Goal: Find specific page/section: Find specific page/section

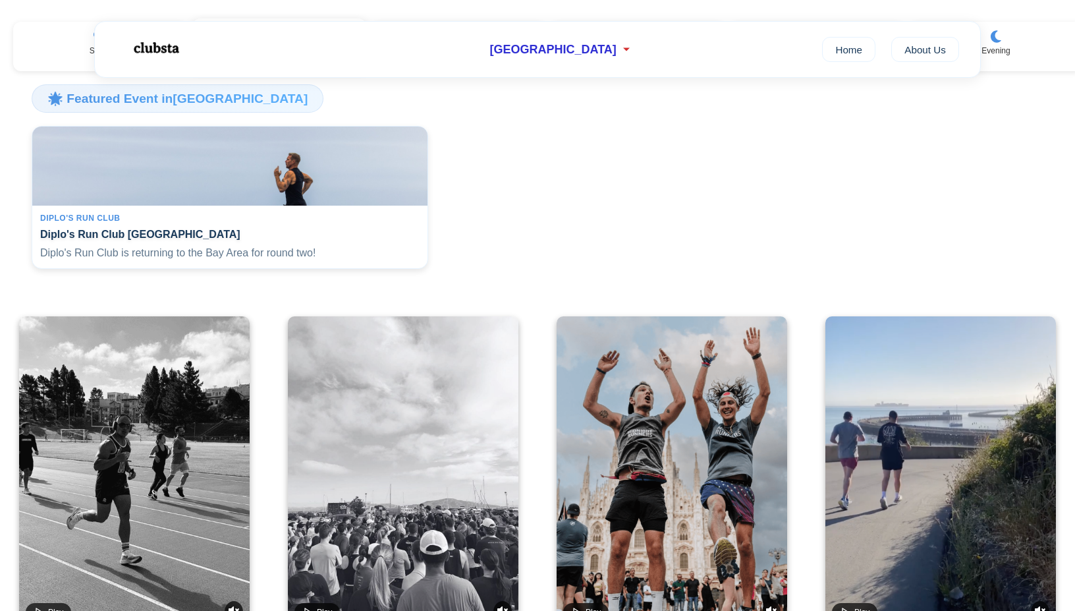
scroll to position [130, 0]
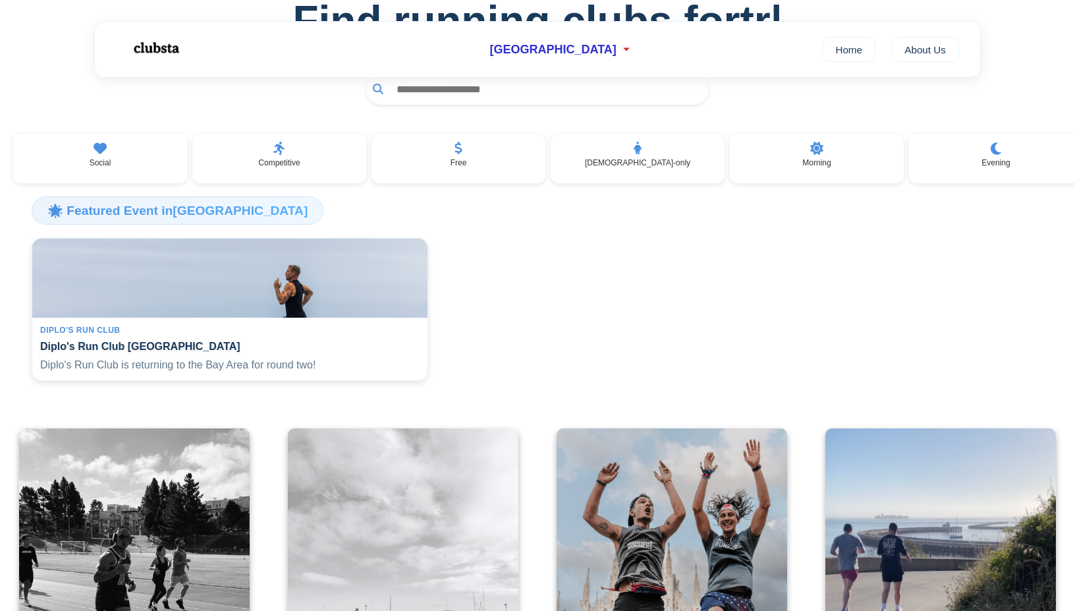
click at [574, 64] on div "[GEOGRAPHIC_DATA] Home About Us" at bounding box center [537, 49] width 887 height 57
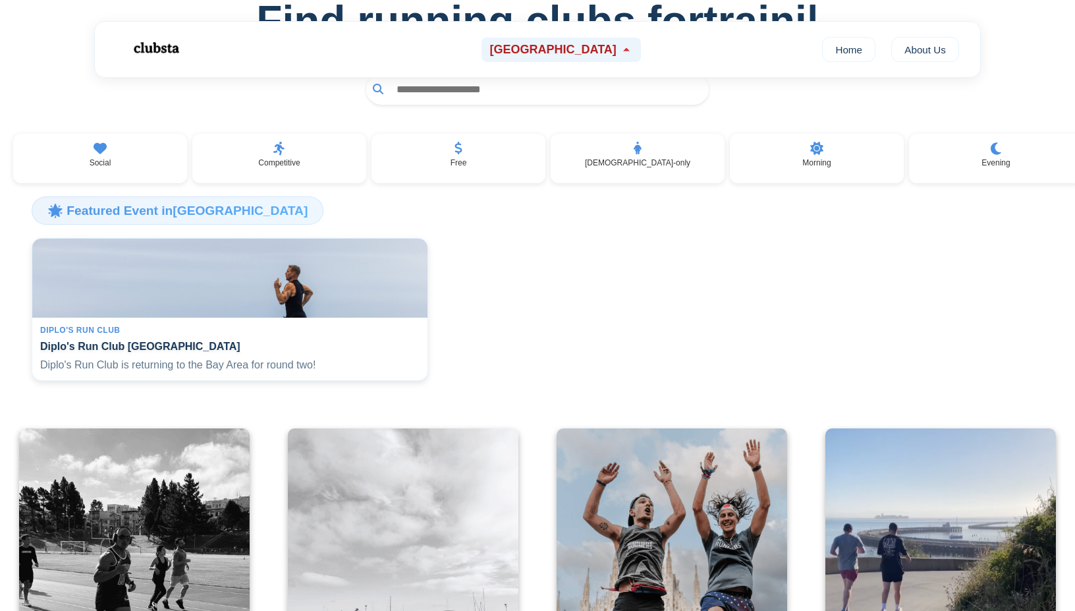
click at [581, 53] on span "[GEOGRAPHIC_DATA]" at bounding box center [553, 50] width 127 height 14
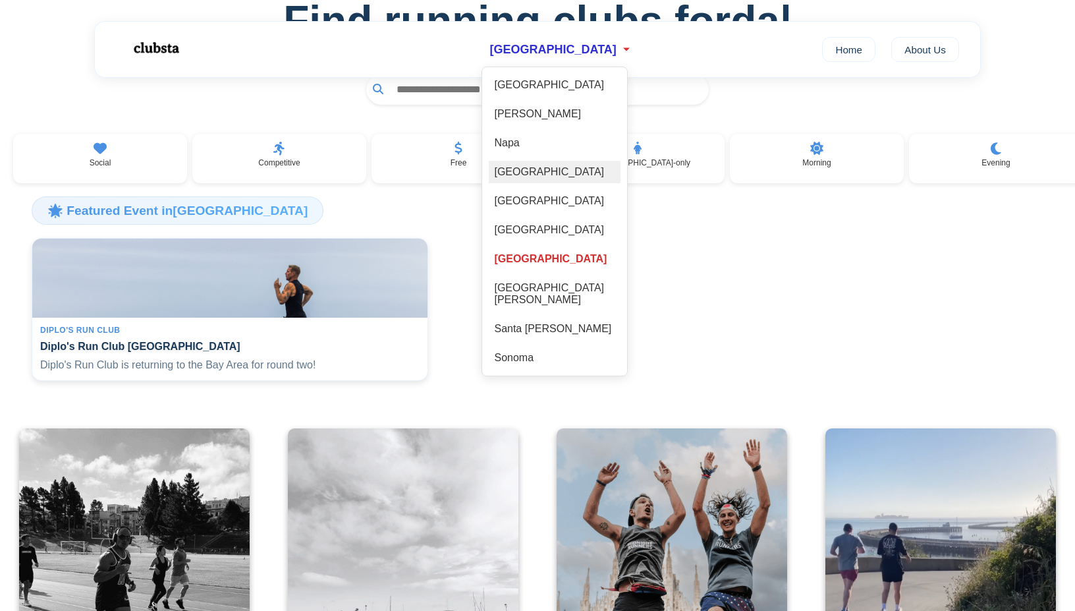
click at [539, 177] on div "[GEOGRAPHIC_DATA]" at bounding box center [555, 172] width 132 height 22
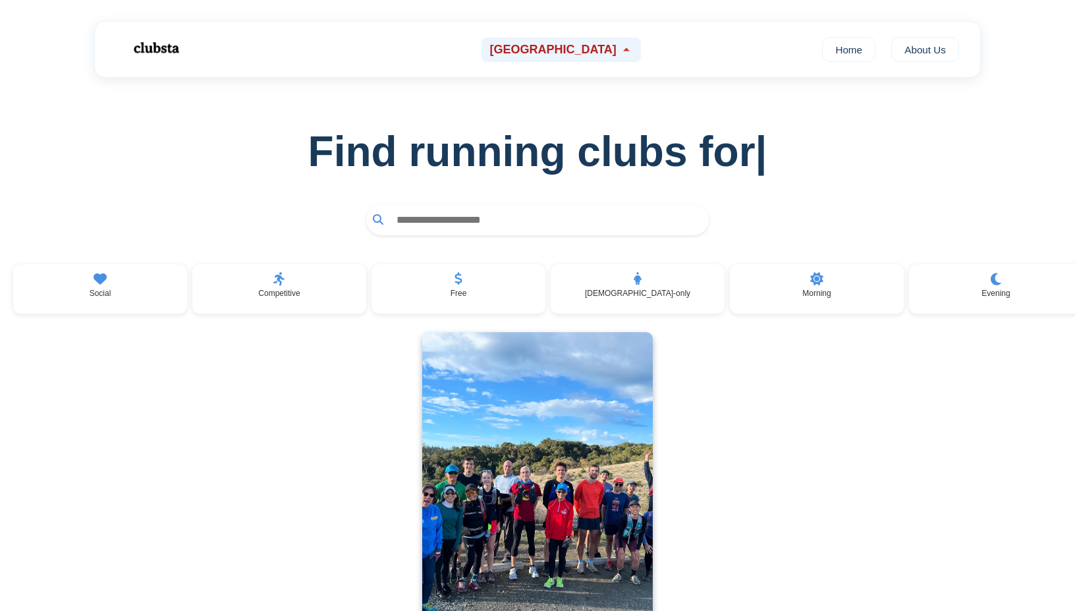
click at [568, 59] on div "[GEOGRAPHIC_DATA]" at bounding box center [561, 50] width 159 height 24
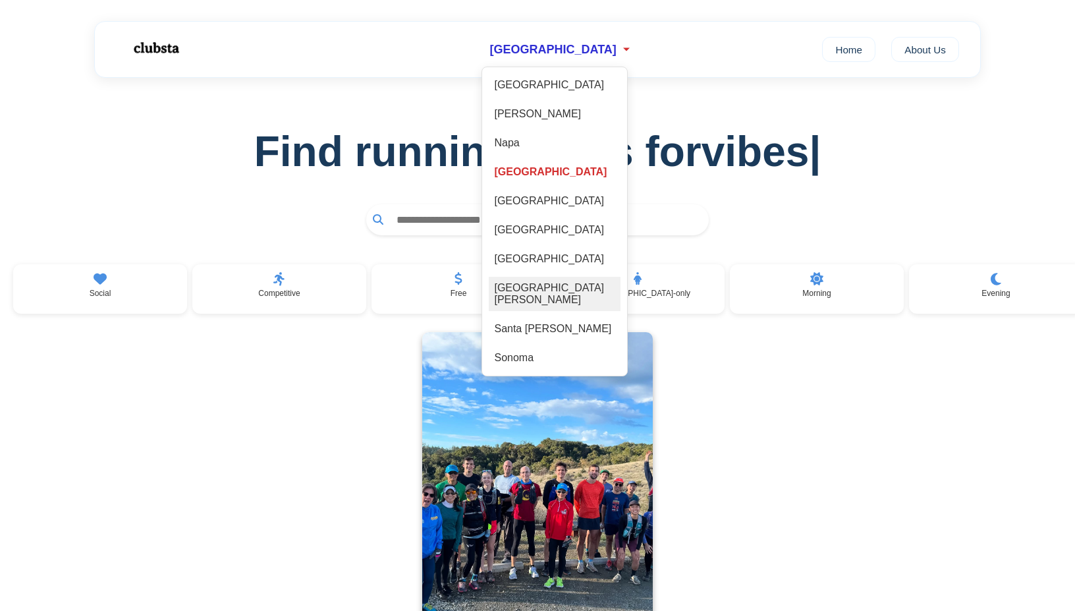
click at [585, 294] on div "[GEOGRAPHIC_DATA][PERSON_NAME]" at bounding box center [555, 294] width 132 height 34
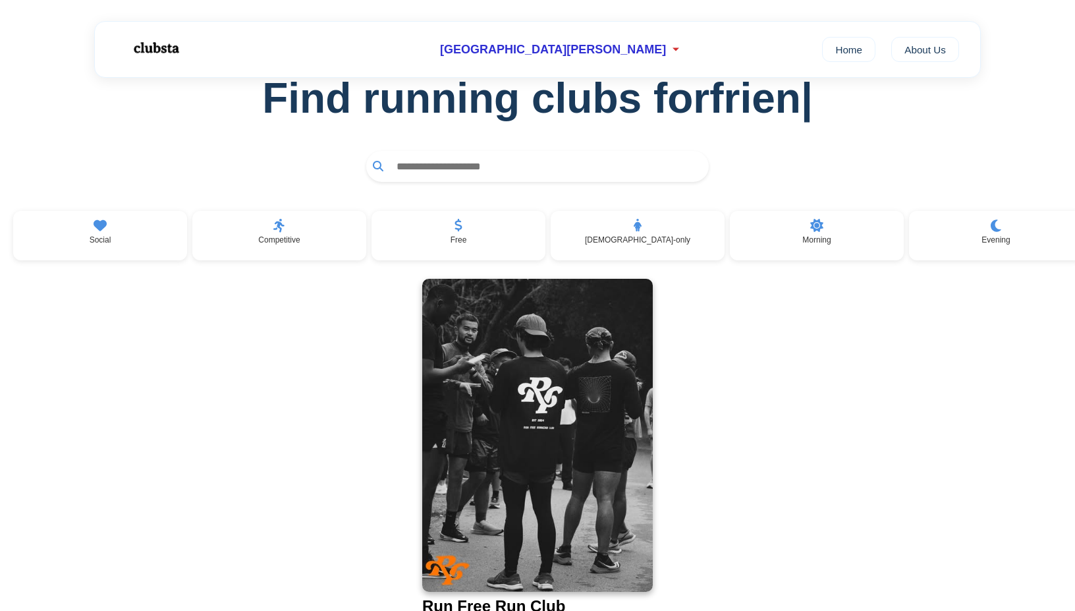
scroll to position [1, 0]
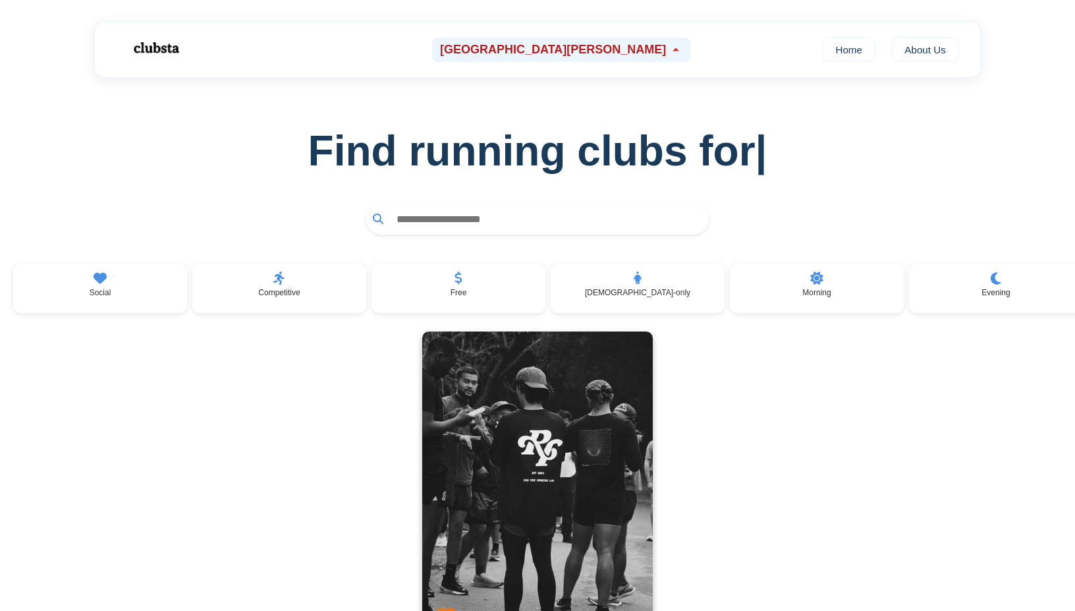
click at [550, 40] on div "[GEOGRAPHIC_DATA][PERSON_NAME]" at bounding box center [561, 50] width 258 height 24
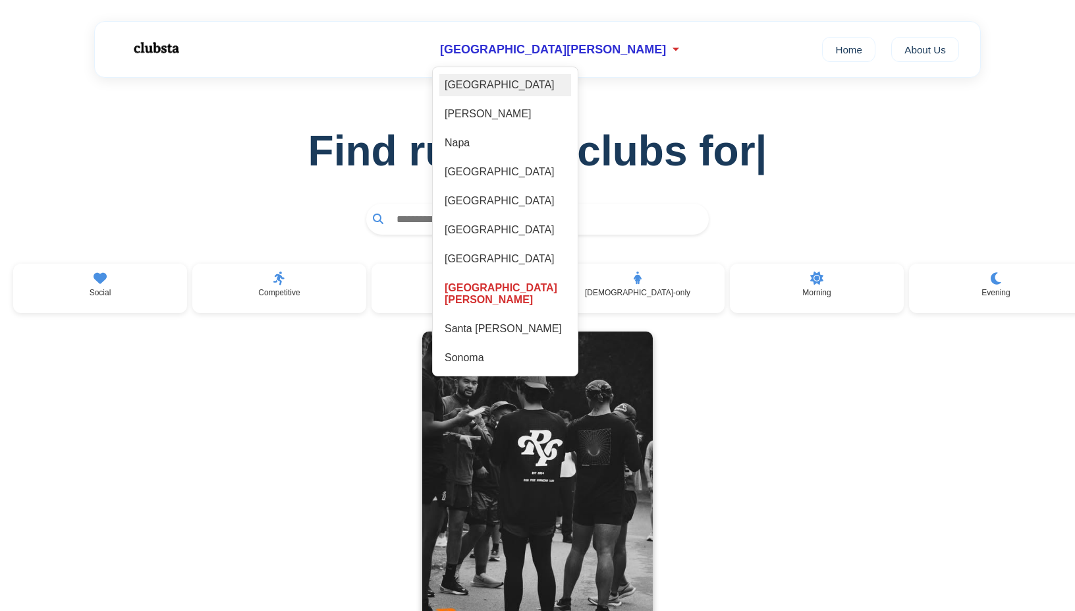
click at [571, 89] on div "[GEOGRAPHIC_DATA]" at bounding box center [506, 85] width 132 height 22
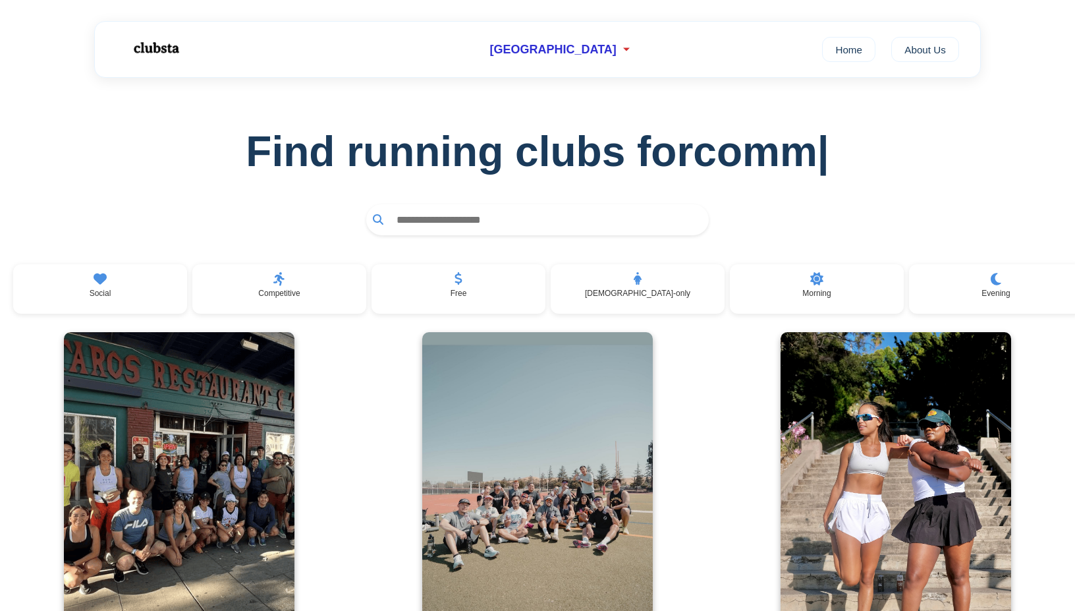
click at [558, 63] on div "[GEOGRAPHIC_DATA] Home About Us" at bounding box center [537, 49] width 887 height 57
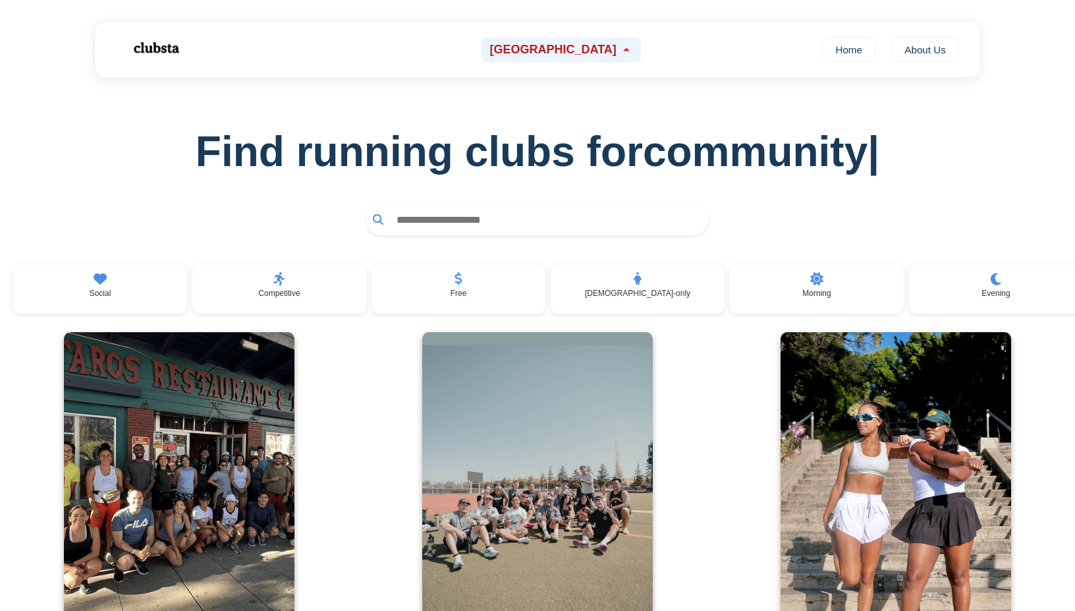
click at [571, 49] on span "[GEOGRAPHIC_DATA]" at bounding box center [553, 50] width 127 height 14
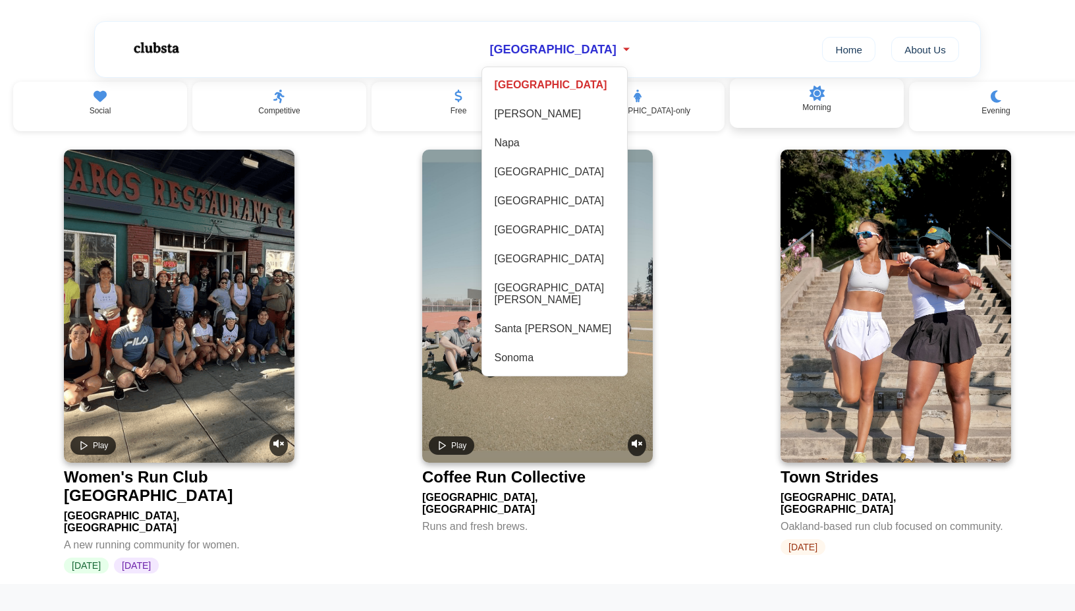
scroll to position [185, 0]
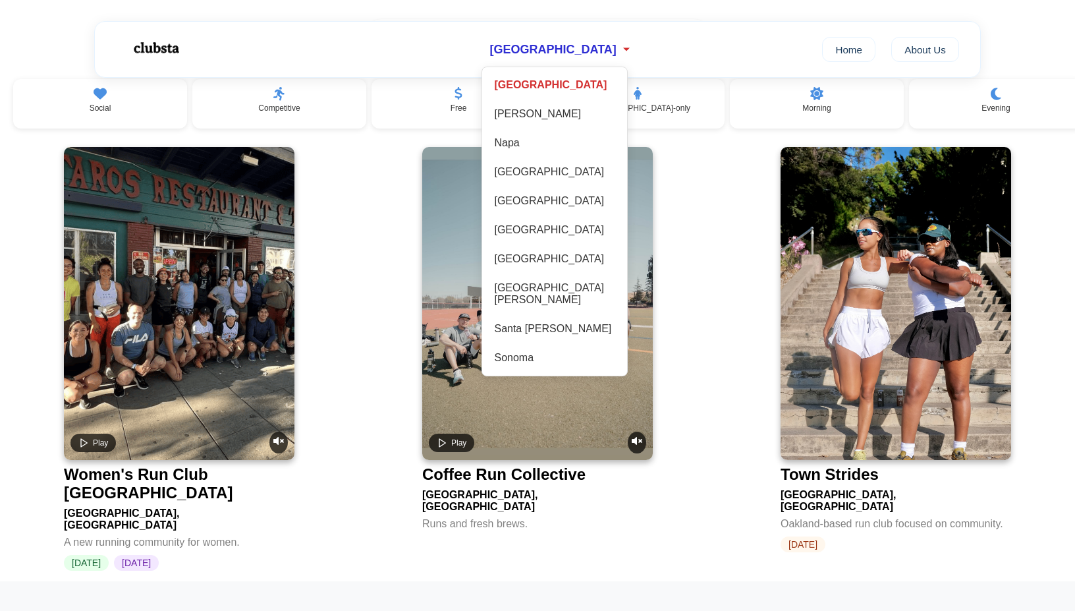
click at [725, 397] on div "Play Women's Run Club [GEOGRAPHIC_DATA], Bay Area A new running community for w…" at bounding box center [537, 358] width 1075 height 445
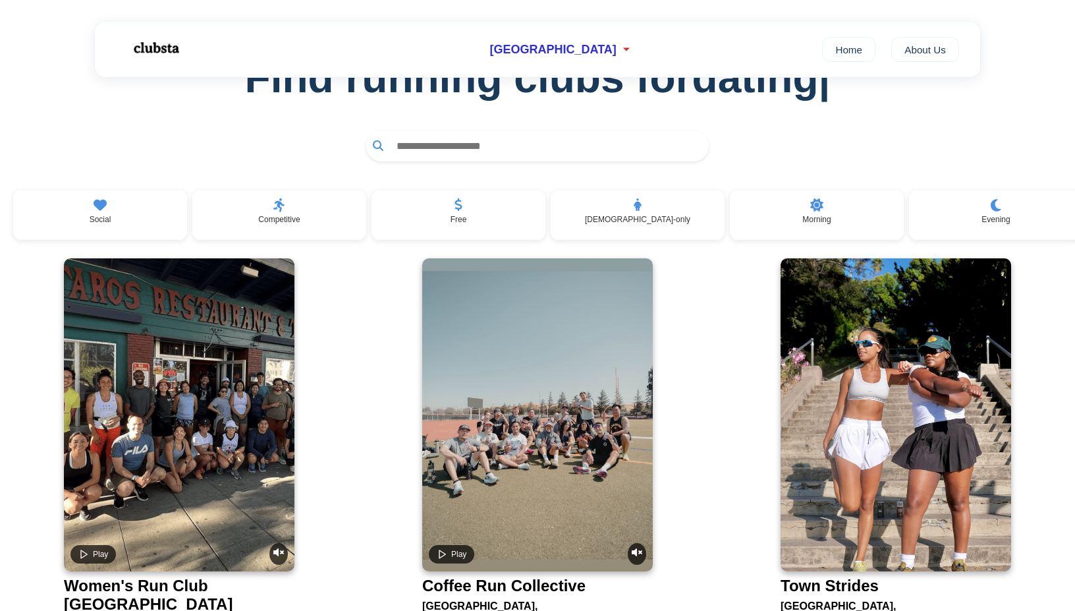
scroll to position [71, 0]
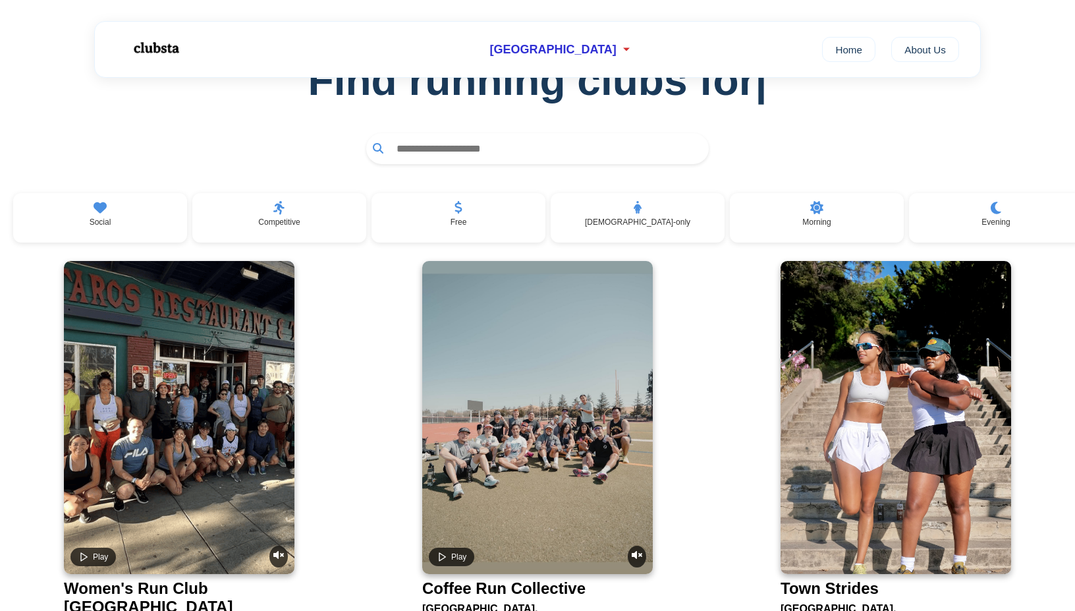
click at [531, 147] on input "text" at bounding box center [546, 148] width 312 height 24
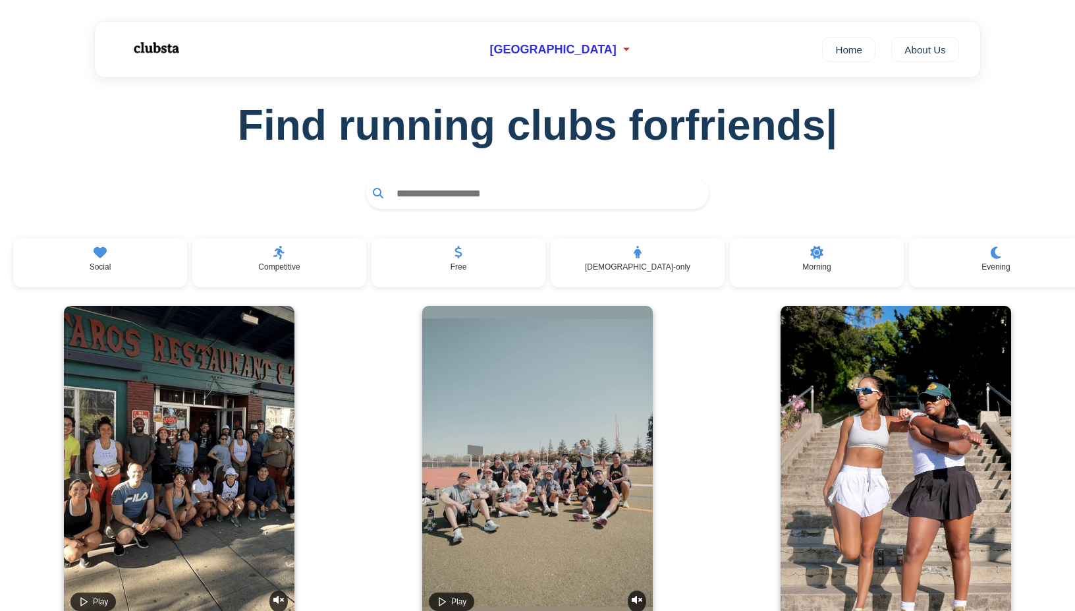
scroll to position [0, 0]
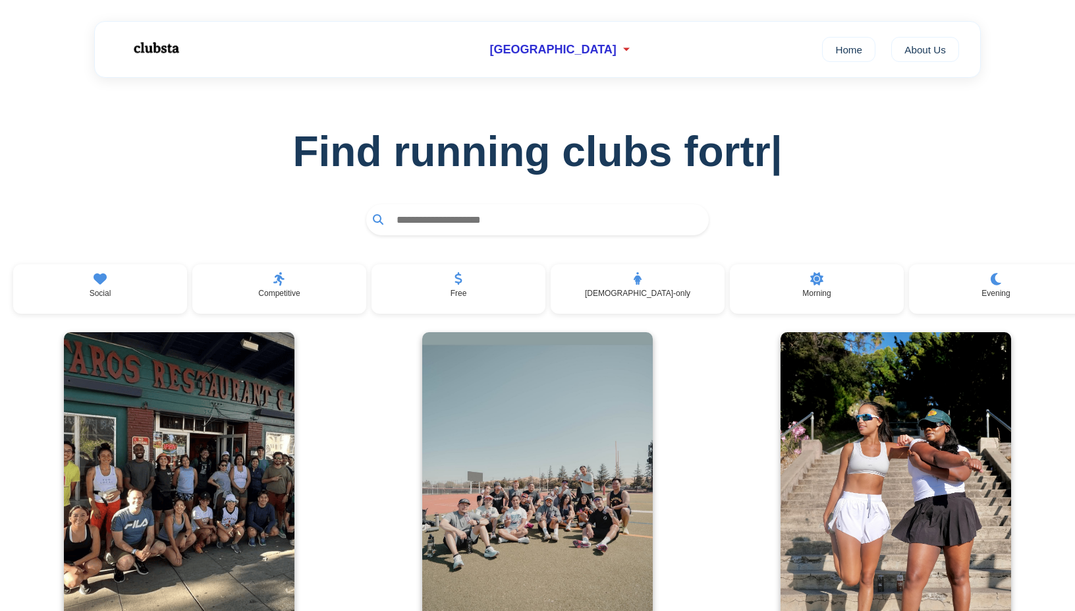
click at [558, 63] on div "[GEOGRAPHIC_DATA] Home About Us" at bounding box center [537, 49] width 887 height 57
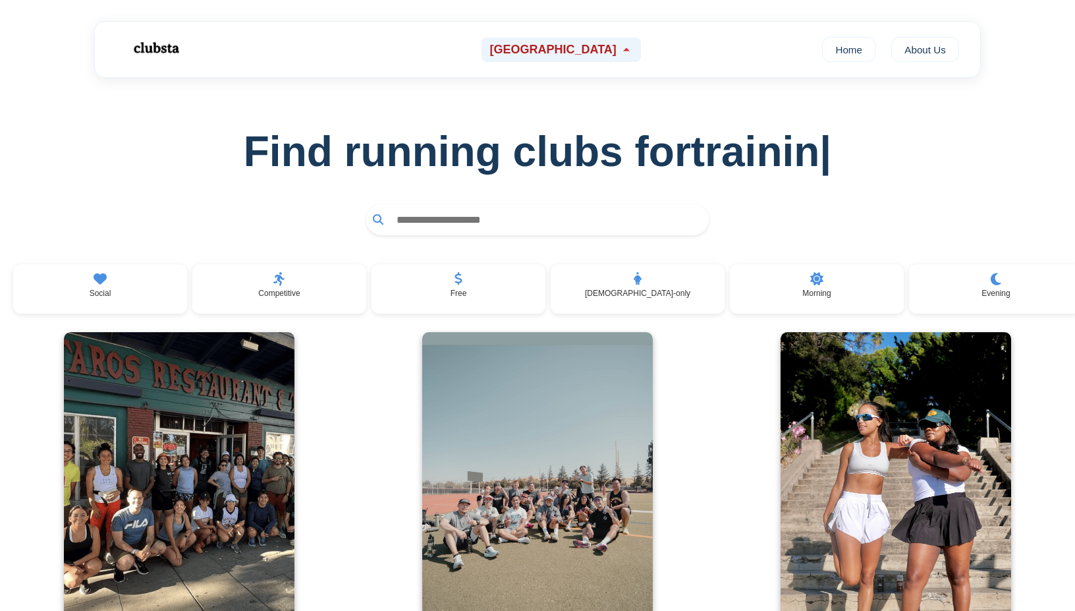
click at [565, 48] on span "[GEOGRAPHIC_DATA]" at bounding box center [553, 50] width 127 height 14
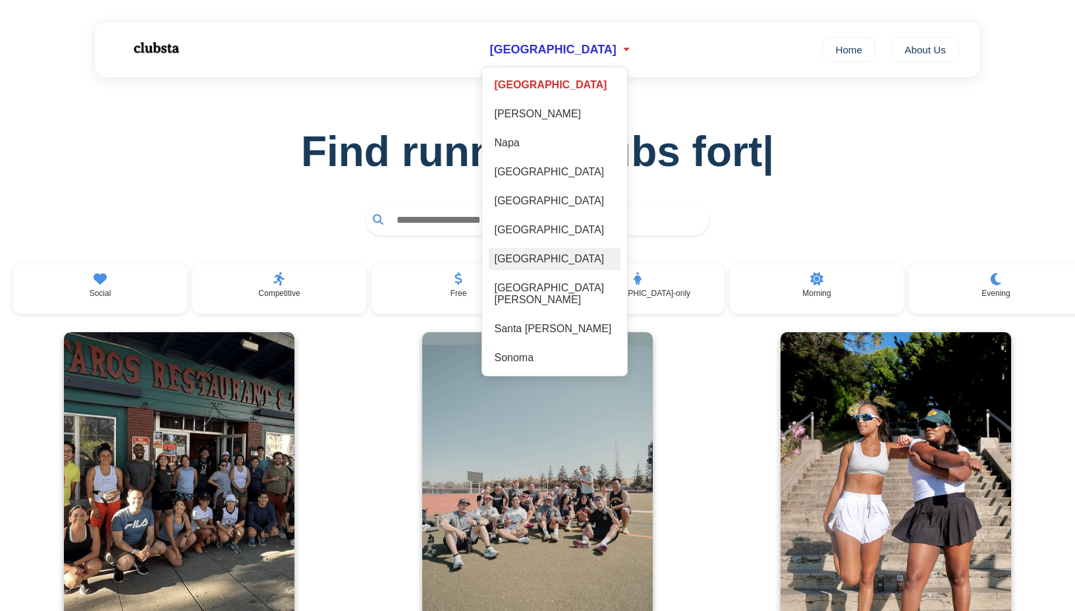
click at [571, 262] on div "[GEOGRAPHIC_DATA]" at bounding box center [555, 259] width 132 height 22
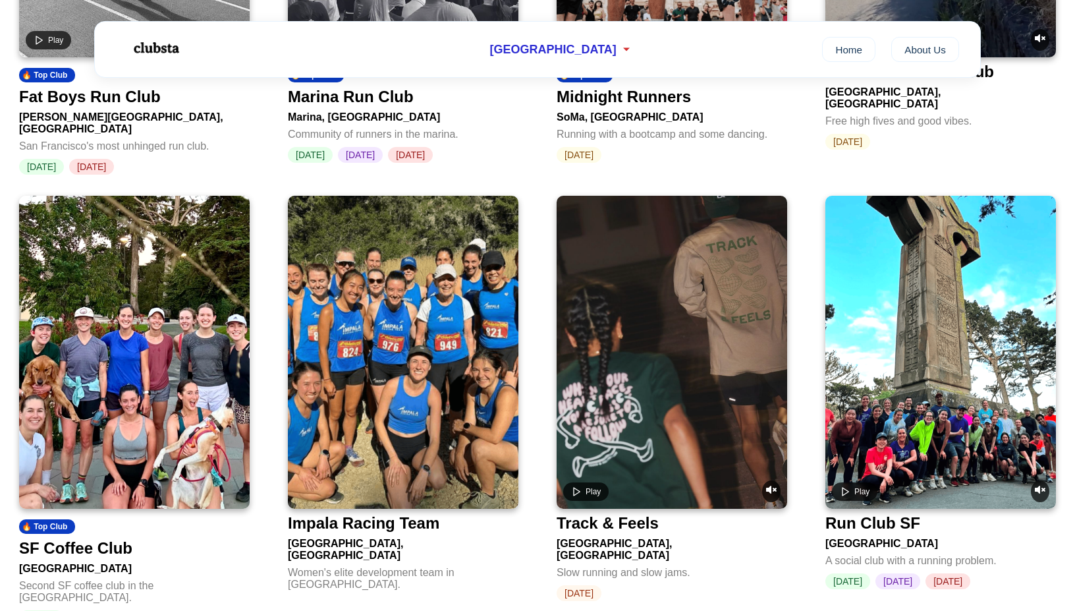
scroll to position [812, 0]
